Goal: Find specific page/section: Find specific page/section

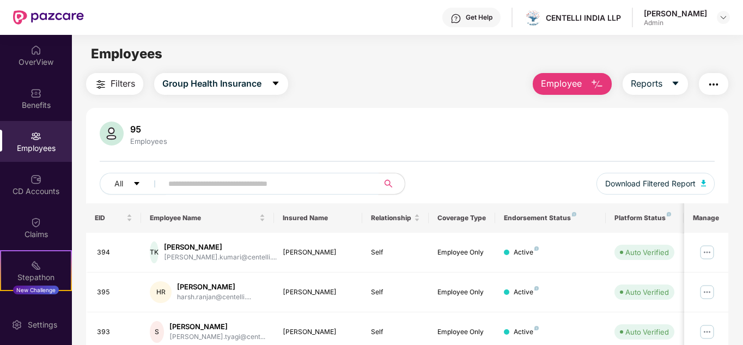
click at [183, 178] on input "text" at bounding box center [265, 183] width 195 height 16
click at [720, 81] on img "button" at bounding box center [713, 84] width 13 height 13
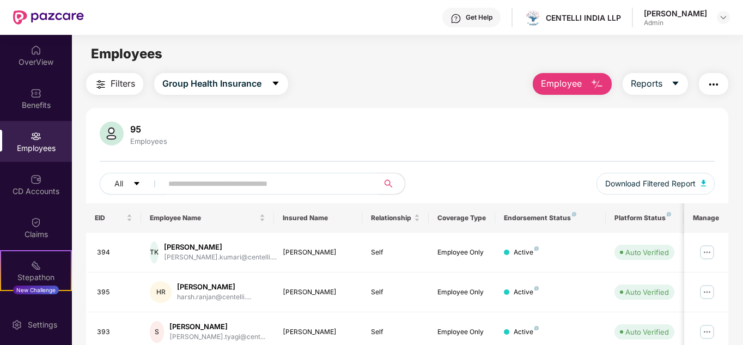
click at [22, 141] on div "Employees" at bounding box center [36, 141] width 72 height 41
click at [195, 180] on input "text" at bounding box center [265, 183] width 195 height 16
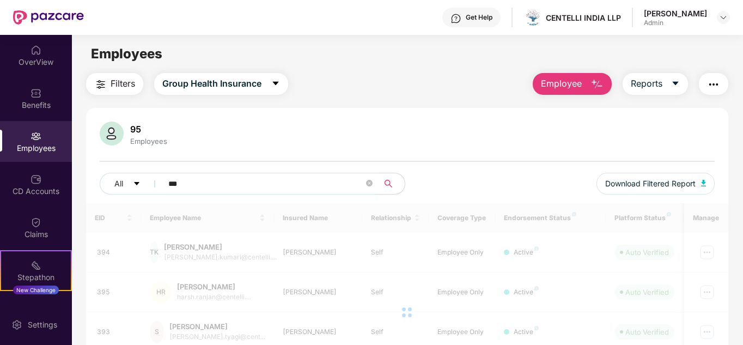
type input "***"
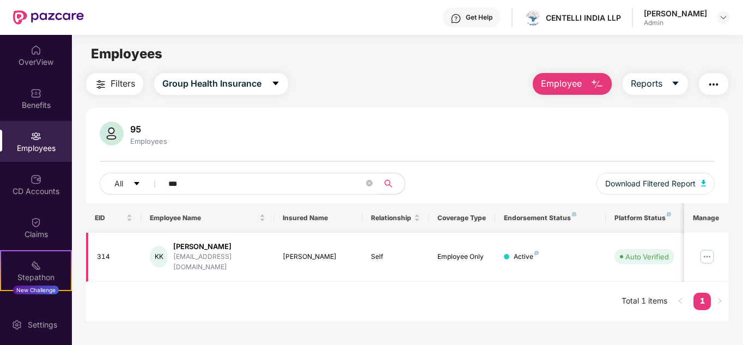
click at [187, 252] on div "[PERSON_NAME]" at bounding box center [219, 246] width 92 height 10
click at [164, 251] on div "KK" at bounding box center [159, 257] width 18 height 22
click at [672, 186] on span "Download Filtered Report" at bounding box center [650, 183] width 90 height 12
click at [722, 19] on img at bounding box center [723, 17] width 9 height 9
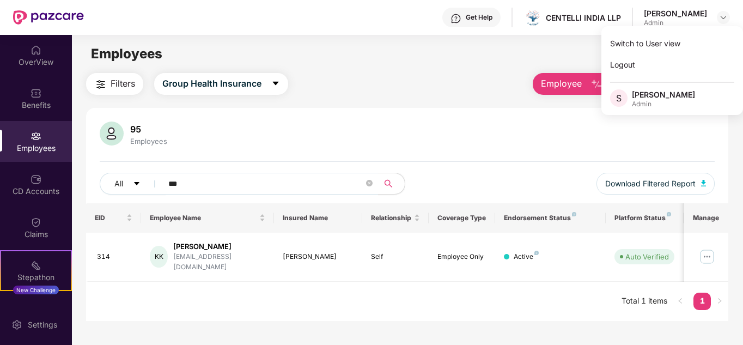
click at [461, 74] on div "Filters Group Health Insurance Employee Reports" at bounding box center [407, 84] width 642 height 22
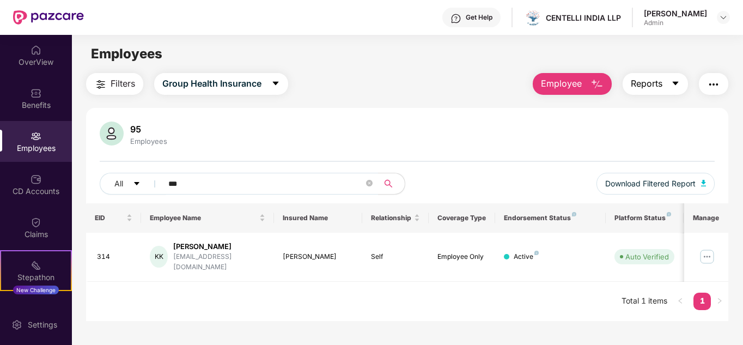
click at [677, 84] on icon "caret-down" at bounding box center [675, 84] width 6 height 4
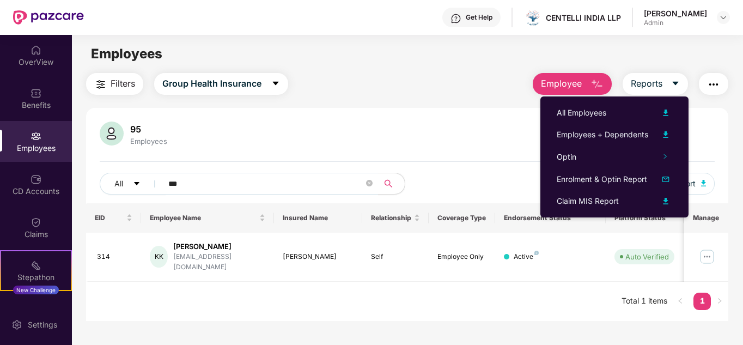
click at [345, 79] on div "Filters Group Health Insurance Employee Reports" at bounding box center [407, 84] width 642 height 22
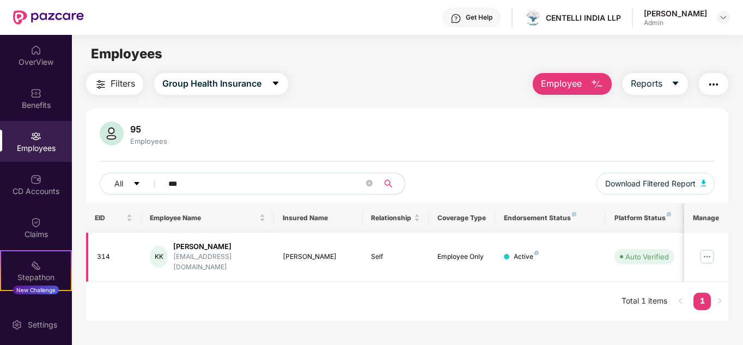
click at [707, 253] on img at bounding box center [706, 256] width 17 height 17
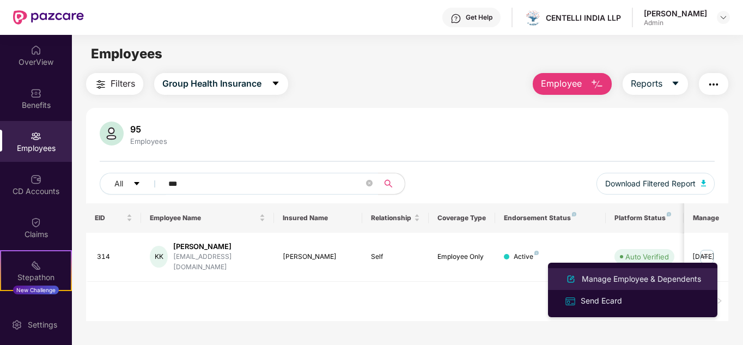
click at [629, 280] on div "Manage Employee & Dependents" at bounding box center [641, 279] width 124 height 12
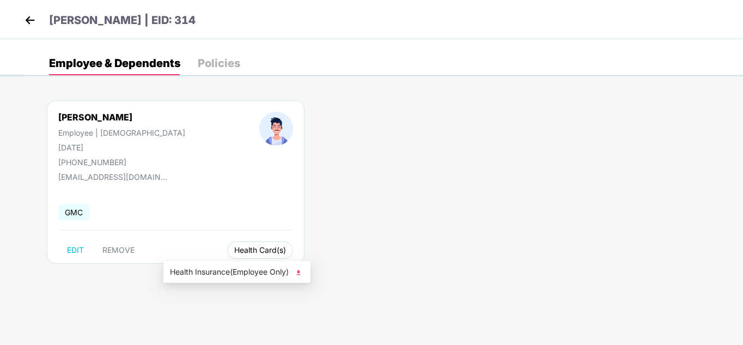
click at [234, 249] on span "Health Card(s)" at bounding box center [260, 249] width 52 height 5
click at [234, 248] on span "Health Card(s)" at bounding box center [260, 249] width 52 height 5
click at [277, 269] on span "Health Insurance(Employee Only)" at bounding box center [237, 272] width 134 height 12
